Goal: Task Accomplishment & Management: Manage account settings

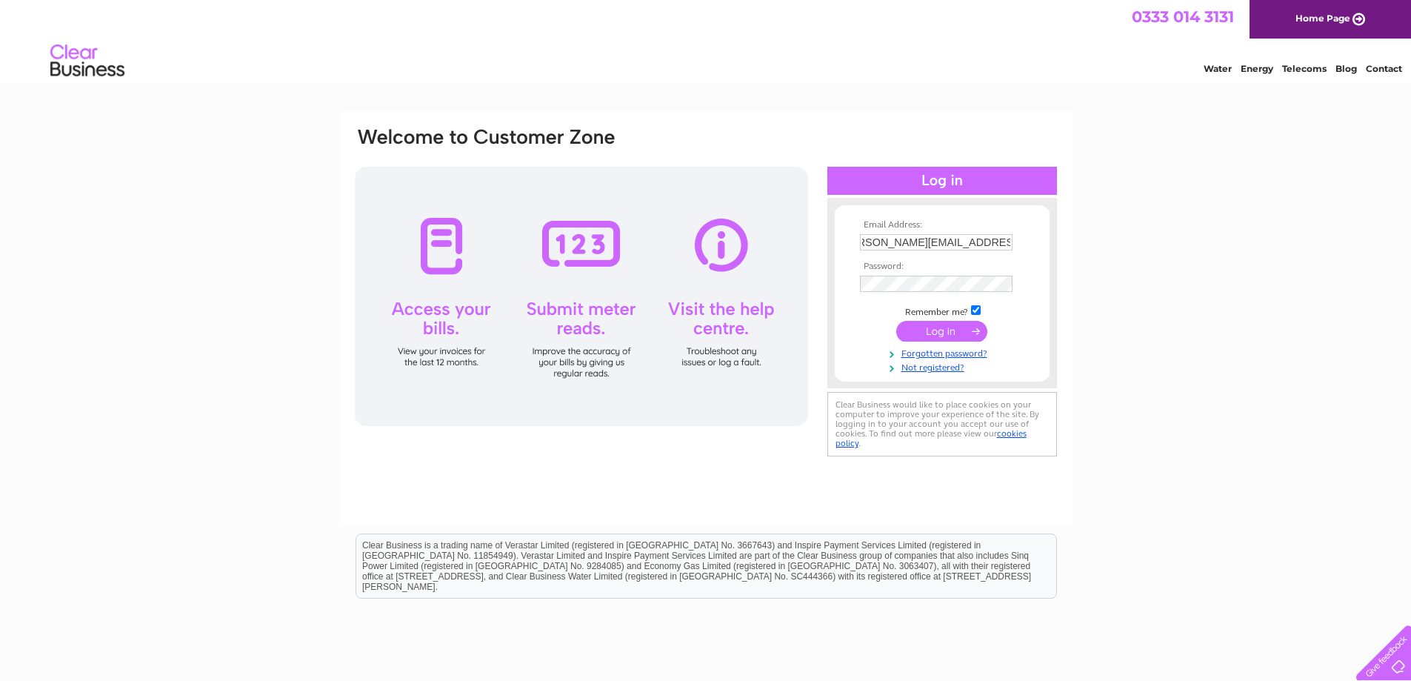
click at [951, 334] on input "submit" at bounding box center [941, 331] width 91 height 21
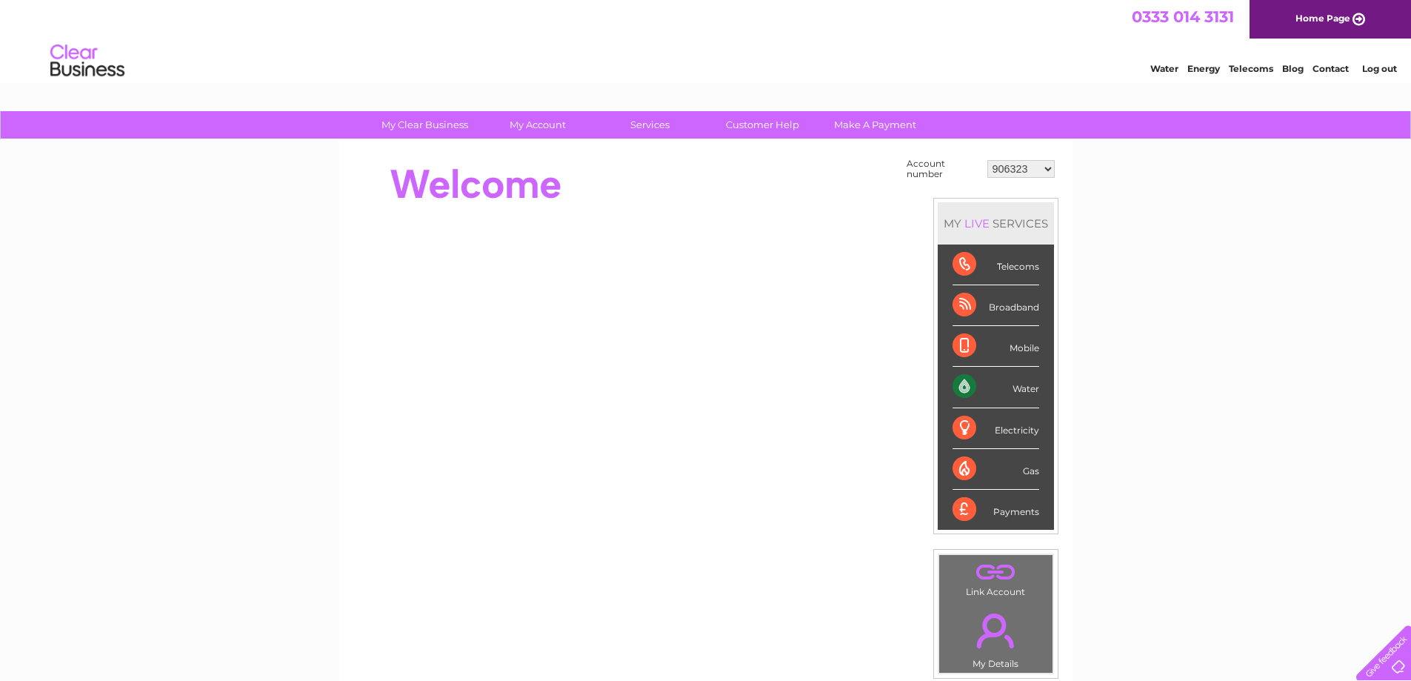
click at [1019, 167] on select "906323 30275658" at bounding box center [1020, 169] width 67 height 18
select select "30275658"
click at [987, 160] on select "906323 30275658" at bounding box center [1020, 169] width 67 height 18
click at [1339, 69] on link "Contact" at bounding box center [1330, 68] width 36 height 11
click at [767, 125] on link "Customer Help" at bounding box center [762, 124] width 122 height 27
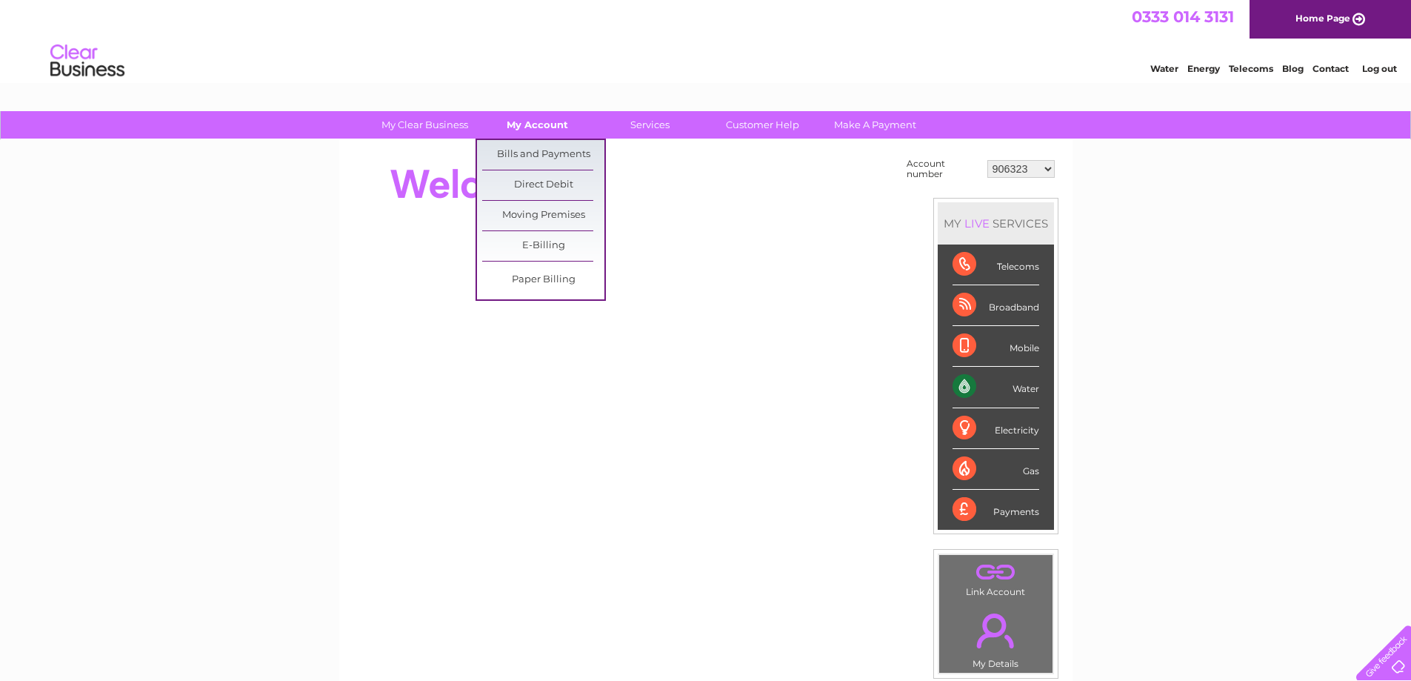
click at [547, 124] on link "My Account" at bounding box center [537, 124] width 122 height 27
click at [552, 153] on link "Bills and Payments" at bounding box center [543, 155] width 122 height 30
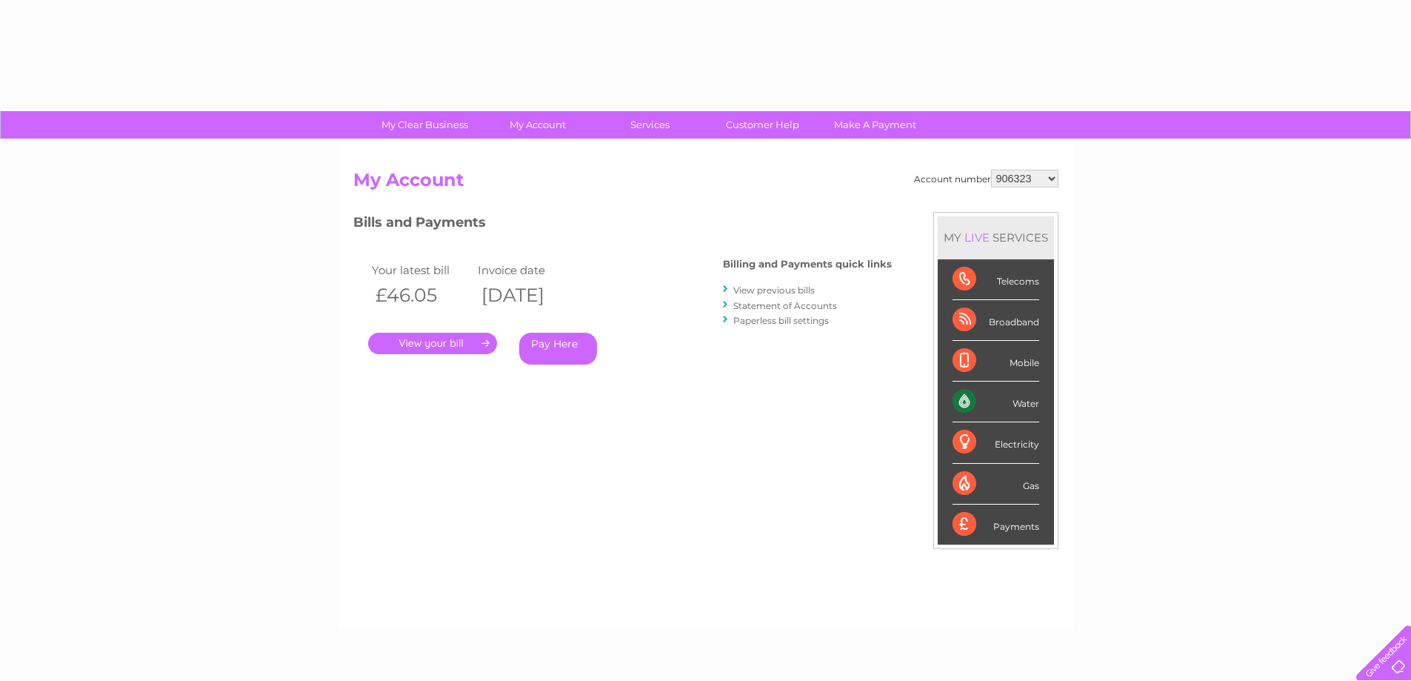
click at [444, 344] on link "." at bounding box center [432, 343] width 129 height 21
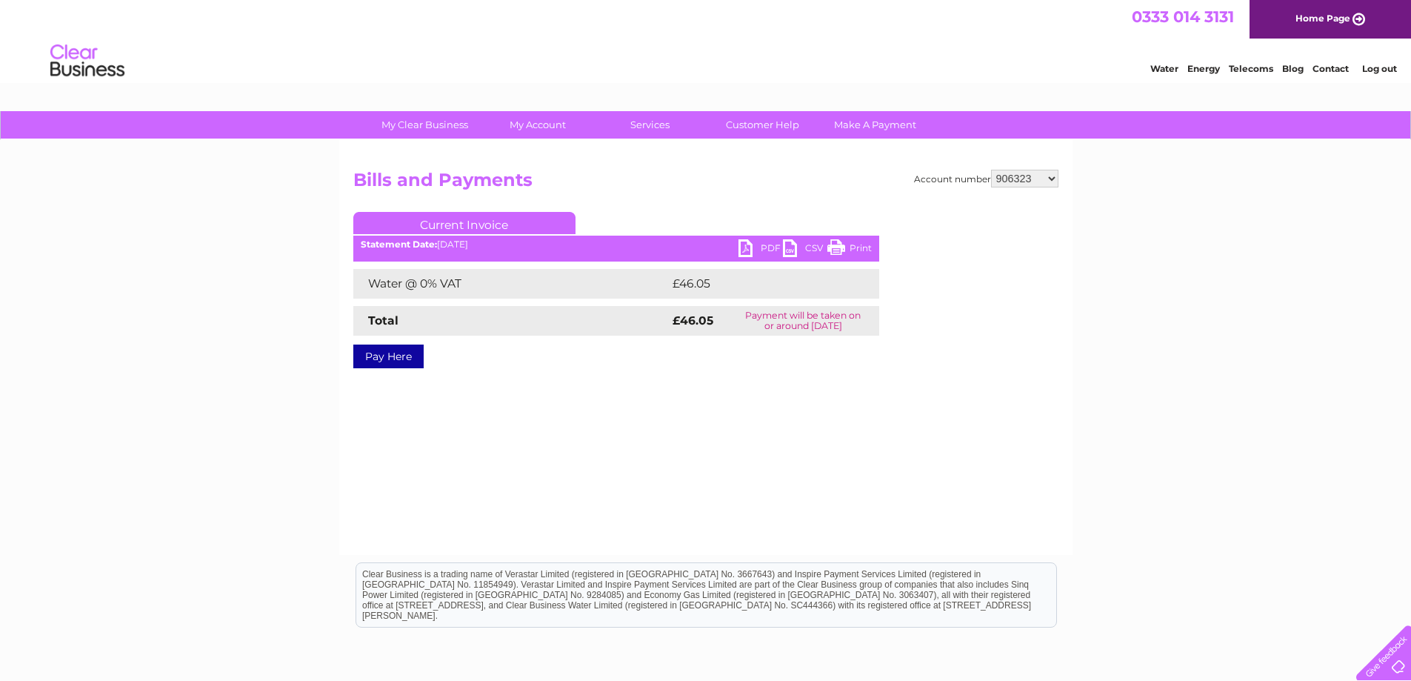
drag, startPoint x: 1370, startPoint y: 67, endPoint x: 1336, endPoint y: 44, distance: 41.1
click at [1369, 66] on link "Log out" at bounding box center [1379, 68] width 35 height 11
